Goal: Navigation & Orientation: Find specific page/section

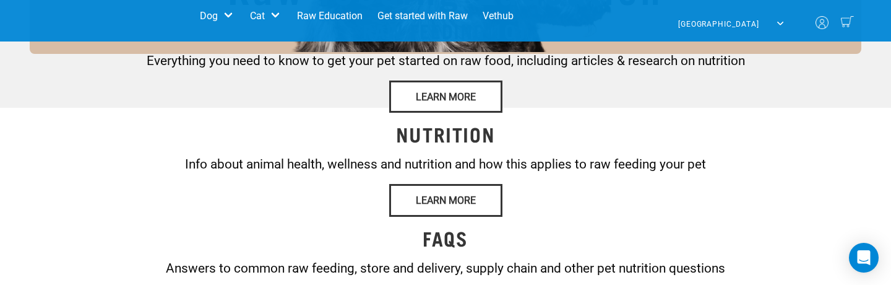
scroll to position [367, 0]
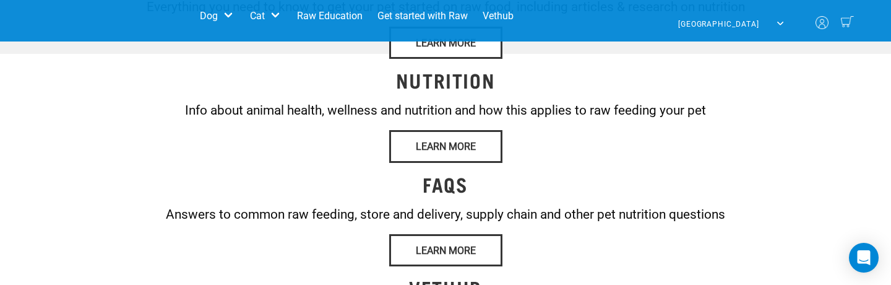
copy div "STORES & ADVICE"
